Goal: Task Accomplishment & Management: Use online tool/utility

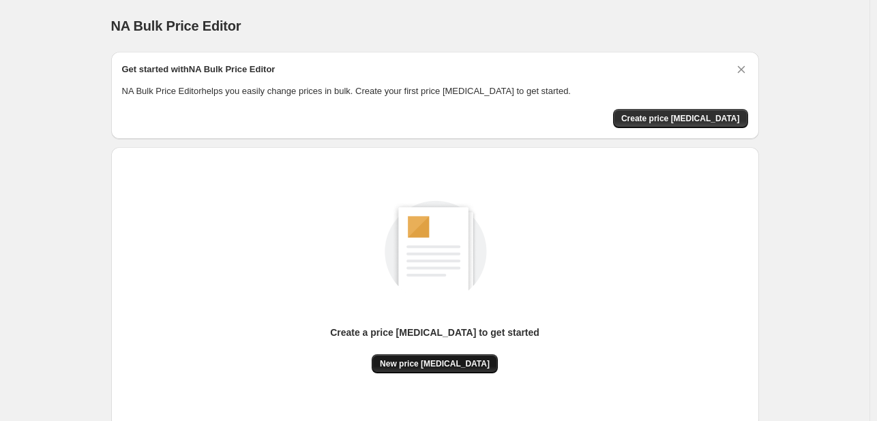
click at [408, 361] on span "New price change job" at bounding box center [435, 364] width 110 height 11
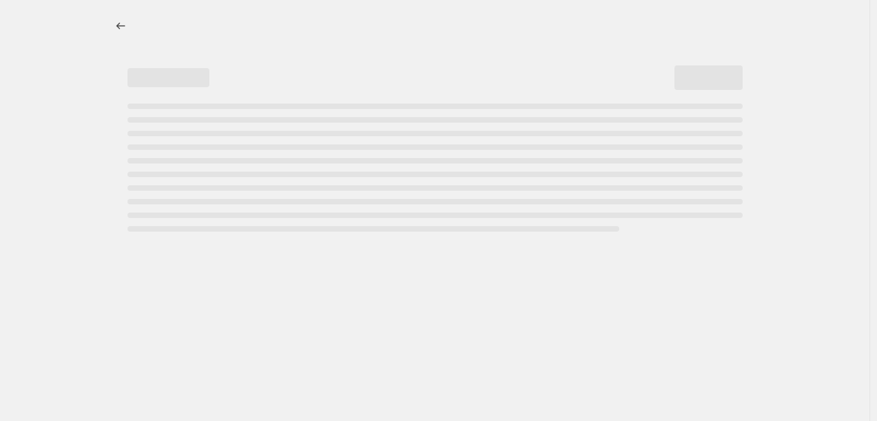
select select "percentage"
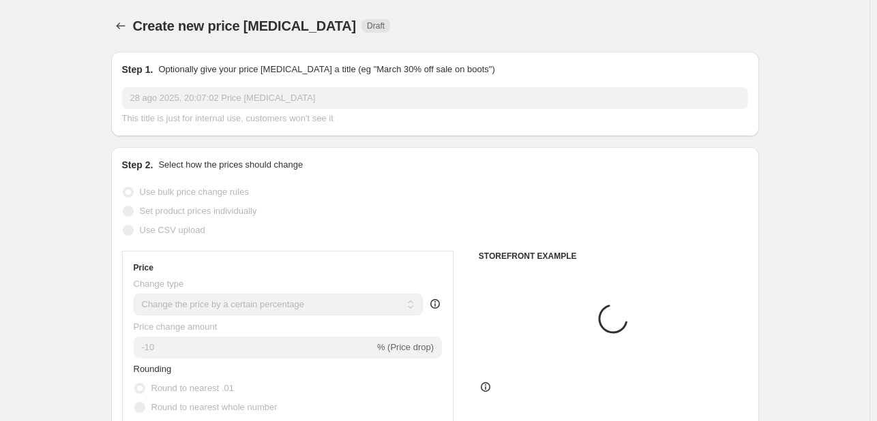
scroll to position [205, 0]
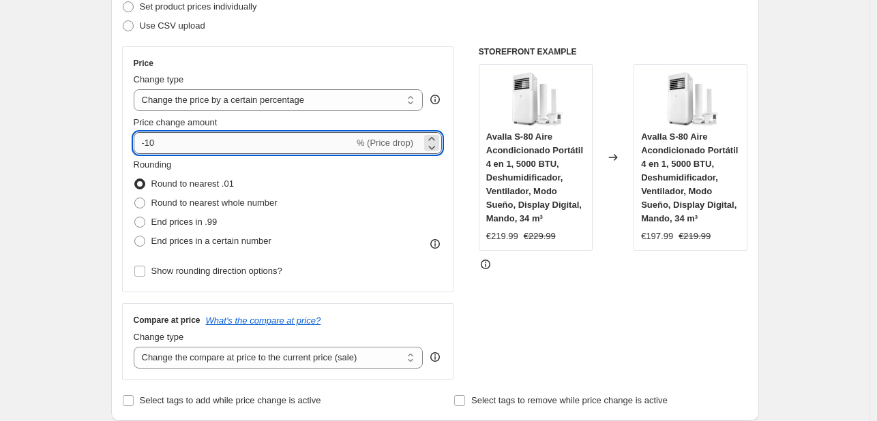
click at [262, 146] on input "-10" at bounding box center [244, 143] width 220 height 22
type input "-1"
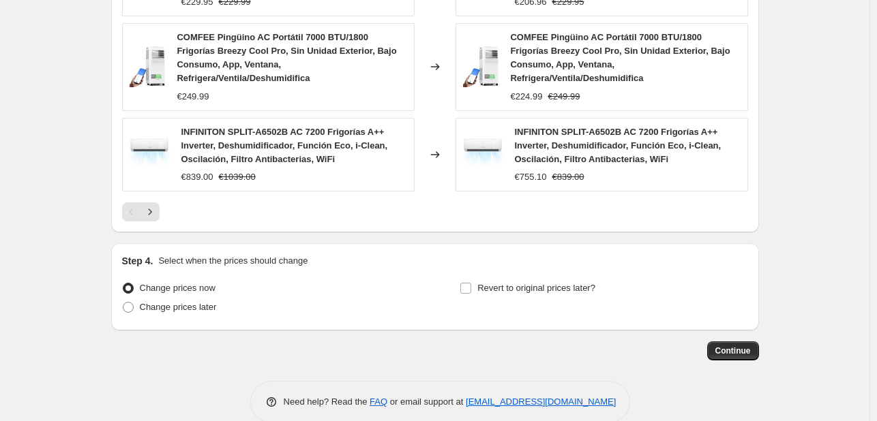
scroll to position [1031, 0]
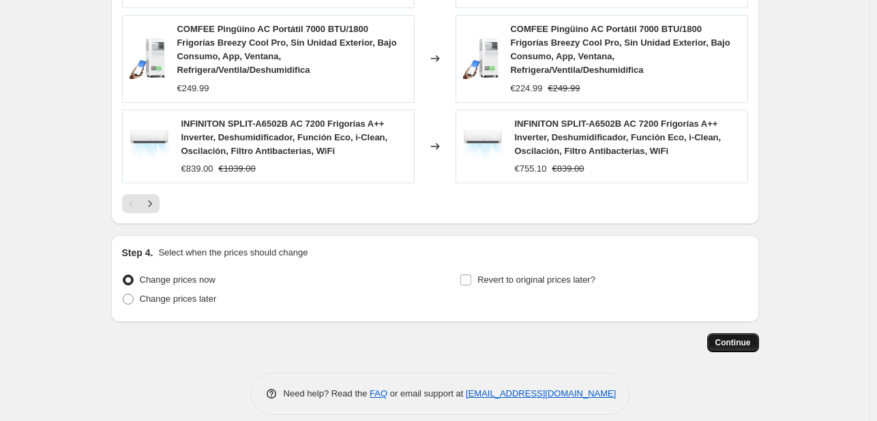
type input "-43"
click at [742, 337] on span "Continue" at bounding box center [732, 342] width 35 height 11
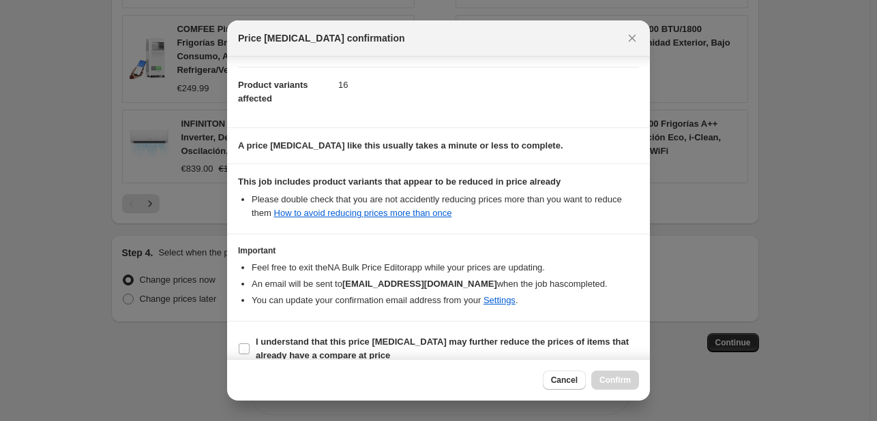
scroll to position [136, 0]
click at [246, 343] on input "I understand that this price change job may further reduce the prices of items …" at bounding box center [244, 348] width 11 height 11
checkbox input "true"
click at [615, 374] on button "Confirm" at bounding box center [615, 380] width 48 height 19
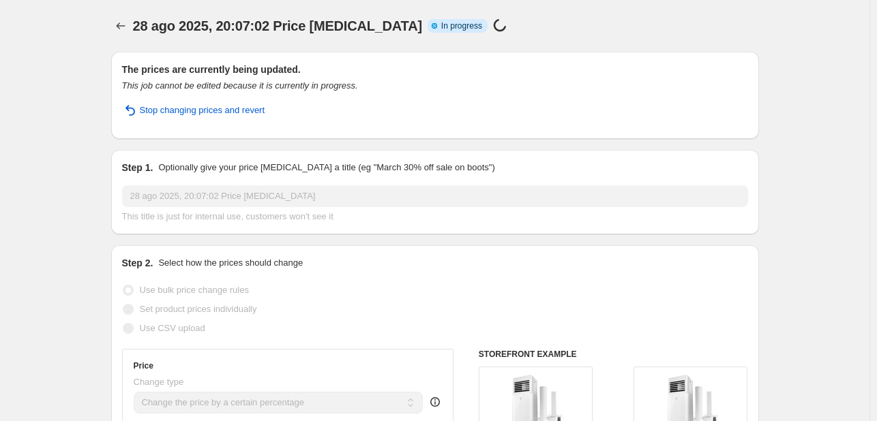
select select "percentage"
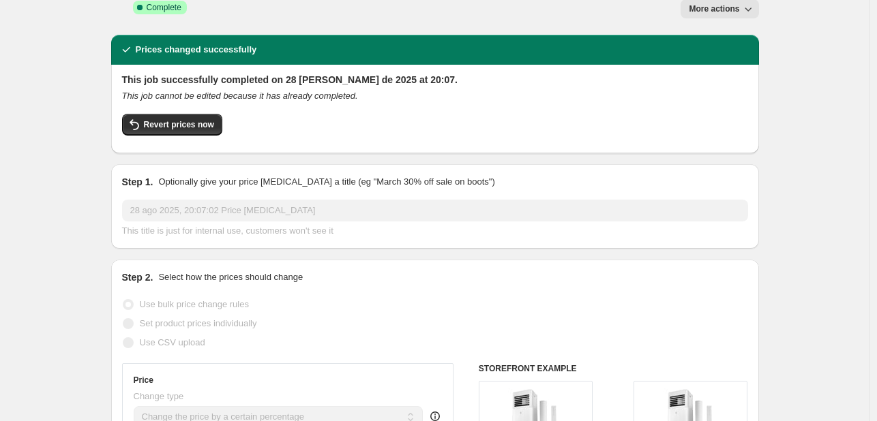
scroll to position [0, 0]
